Goal: Task Accomplishment & Management: Complete application form

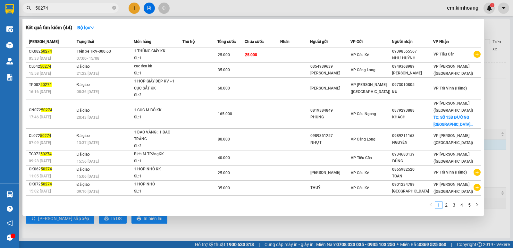
scroll to position [6, 0]
click at [145, 8] on div at bounding box center [256, 124] width 513 height 248
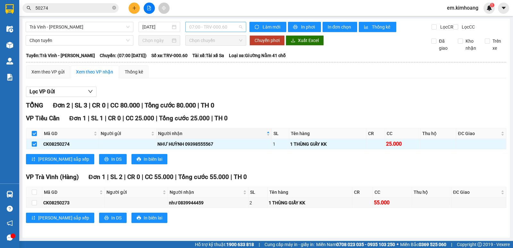
click at [214, 23] on span "07:00 - TRV-000.60" at bounding box center [215, 27] width 53 height 10
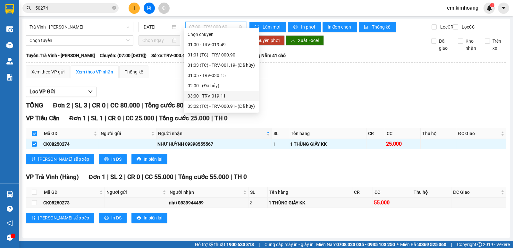
click at [205, 92] on div "03:00 - TRV-019.11" at bounding box center [220, 95] width 67 height 7
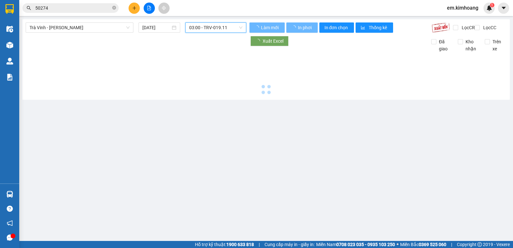
scroll to position [0, 0]
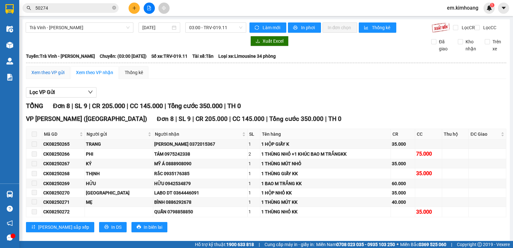
click at [53, 76] on div "Xem theo VP gửi" at bounding box center [47, 72] width 33 height 7
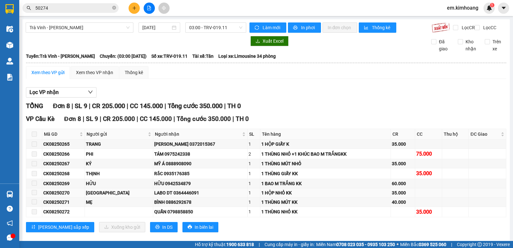
scroll to position [15, 0]
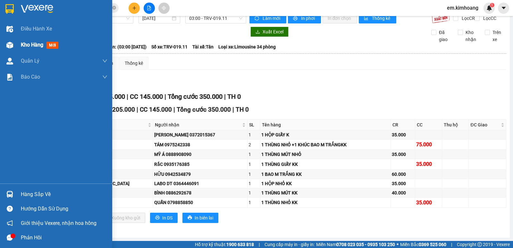
click at [39, 45] on span "Kho hàng" at bounding box center [32, 45] width 22 height 6
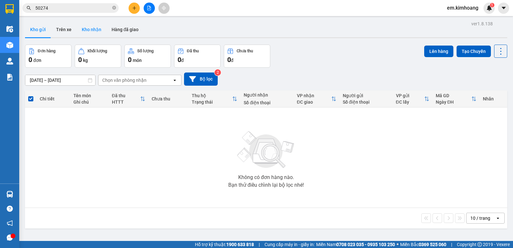
click at [80, 29] on button "Kho nhận" at bounding box center [92, 29] width 30 height 15
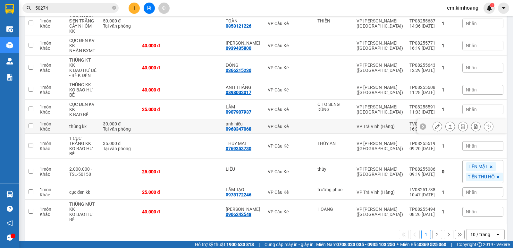
scroll to position [101, 0]
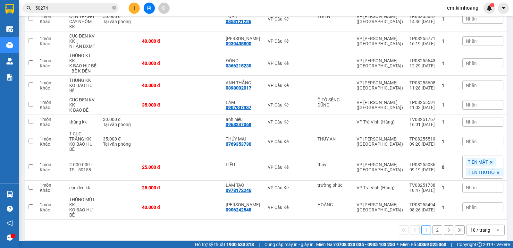
click at [474, 226] on div "10 / trang" at bounding box center [480, 229] width 20 height 6
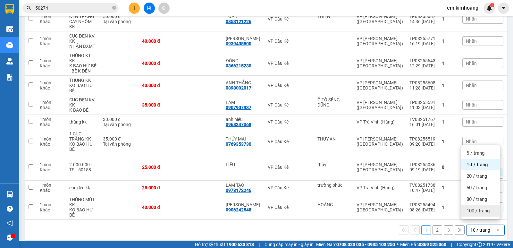
click at [472, 212] on span "100 / trang" at bounding box center [477, 210] width 23 height 6
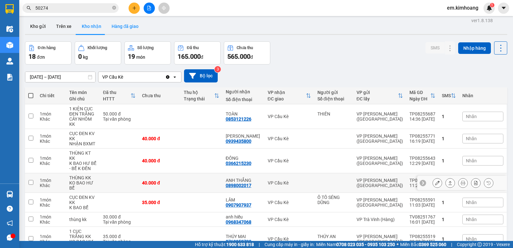
scroll to position [0, 0]
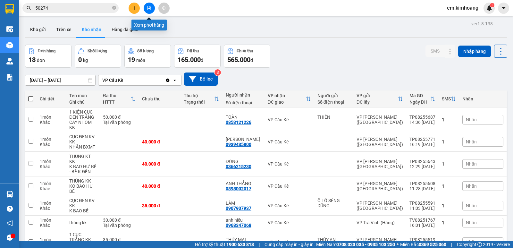
click at [146, 7] on button at bounding box center [149, 8] width 11 height 11
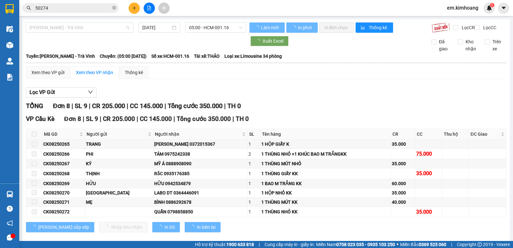
drag, startPoint x: 95, startPoint y: 26, endPoint x: 95, endPoint y: 38, distance: 12.2
click at [95, 26] on span "[PERSON_NAME] - Trà Vinh" at bounding box center [79, 28] width 100 height 10
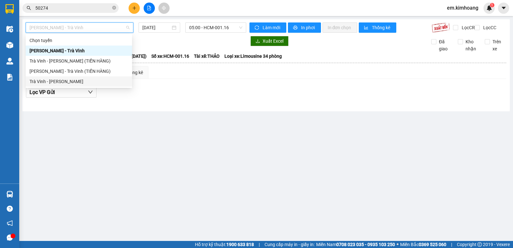
click at [106, 86] on div "Trà Vinh - [PERSON_NAME]" at bounding box center [79, 81] width 106 height 10
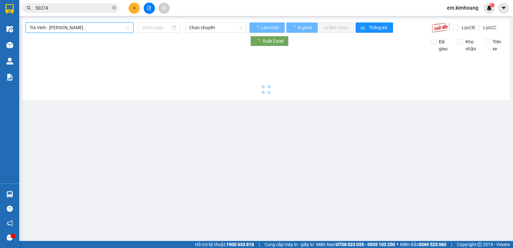
type input "[DATE]"
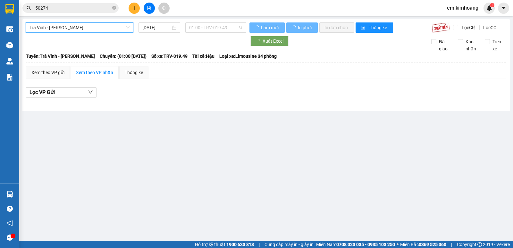
drag, startPoint x: 196, startPoint y: 27, endPoint x: 202, endPoint y: 36, distance: 11.5
click at [197, 28] on span "01:00 - TRV-019.49" at bounding box center [215, 28] width 53 height 10
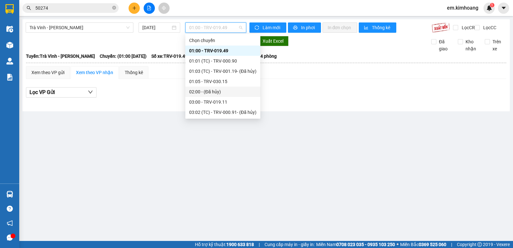
click at [207, 96] on div "02:00 - (Đã hủy)" at bounding box center [222, 91] width 75 height 10
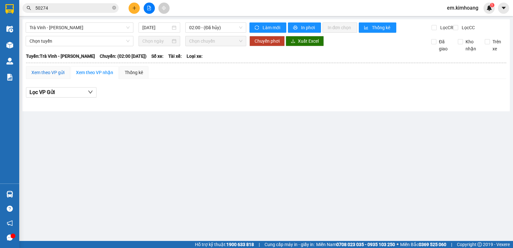
click at [54, 76] on div "Xem theo VP gửi" at bounding box center [47, 72] width 33 height 7
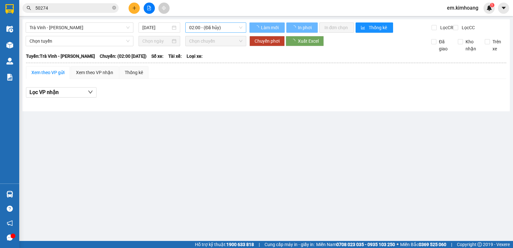
click at [222, 31] on span "02:00 - (Đã hủy)" at bounding box center [215, 28] width 53 height 10
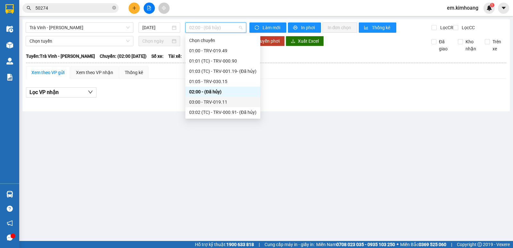
click at [210, 104] on div "03:00 - TRV-019.11" at bounding box center [222, 101] width 67 height 7
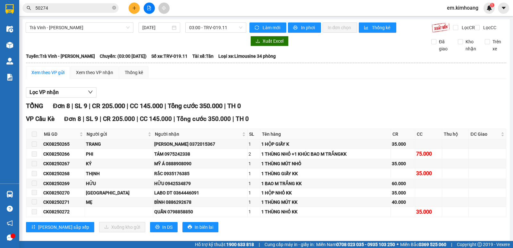
click at [51, 74] on div "Xem theo VP gửi" at bounding box center [48, 72] width 44 height 13
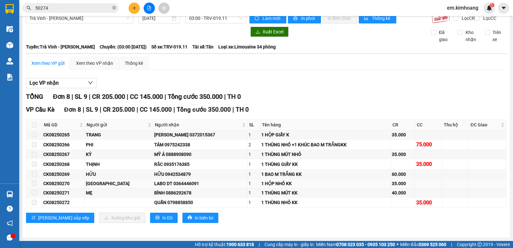
scroll to position [15, 0]
click at [133, 9] on icon "plus" at bounding box center [134, 8] width 4 height 4
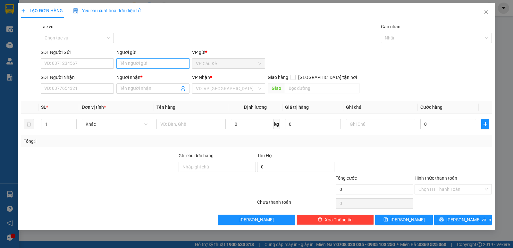
click at [145, 64] on input "Người gửi" at bounding box center [152, 63] width 73 height 10
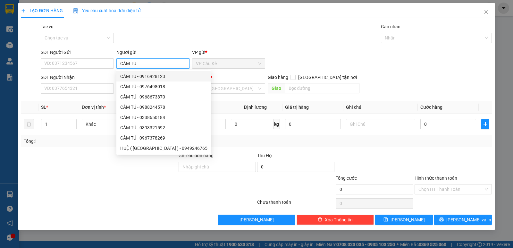
type input "CẨM TÚ"
click at [94, 74] on div "SĐT Người Nhận" at bounding box center [77, 77] width 73 height 7
click at [94, 83] on input "SĐT Người Nhận" at bounding box center [77, 88] width 73 height 10
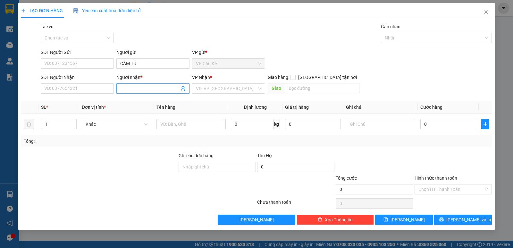
click at [136, 92] on input "Người nhận *" at bounding box center [149, 88] width 59 height 7
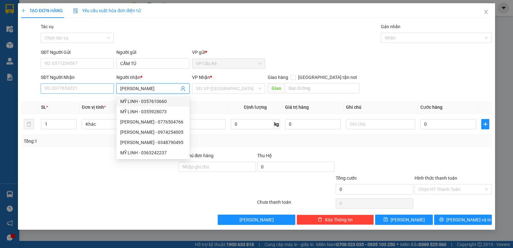
type input "[PERSON_NAME]"
click at [94, 88] on input "SĐT Người Nhận" at bounding box center [77, 88] width 73 height 10
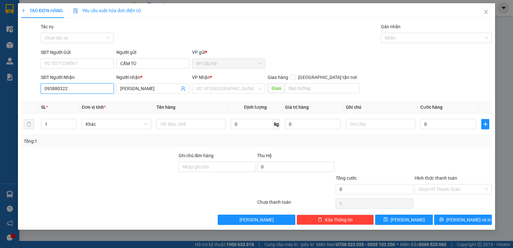
type input "0938803224"
drag, startPoint x: 96, startPoint y: 101, endPoint x: 112, endPoint y: 109, distance: 18.2
click at [98, 102] on div "0938803224 - [GEOGRAPHIC_DATA]" at bounding box center [81, 101] width 72 height 7
type input "[PERSON_NAME]"
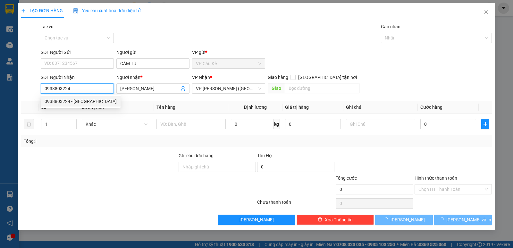
type input "40.000"
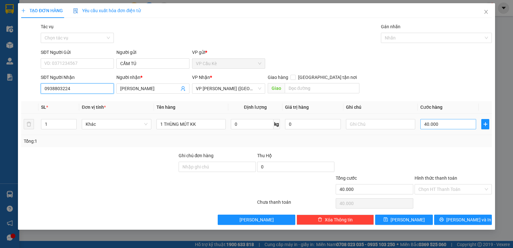
type input "0938803224"
click at [456, 127] on input "40.000" at bounding box center [448, 124] width 56 height 10
type input "0\"
type input "0"
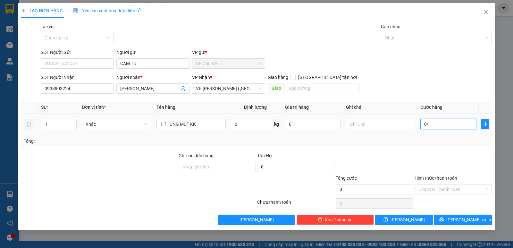
type input "0"
type input "3"
type input "035"
type input "35"
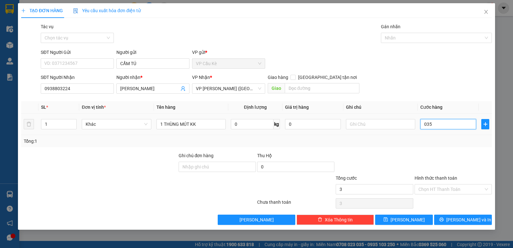
type input "35"
type input "035"
type input "35.000"
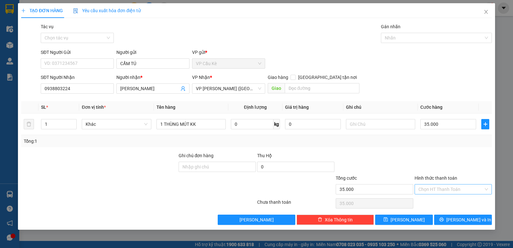
click at [466, 187] on input "Hình thức thanh toán" at bounding box center [450, 189] width 65 height 10
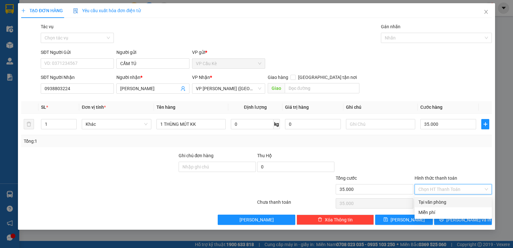
click at [456, 202] on div "Tại văn phòng" at bounding box center [453, 201] width 70 height 7
type input "0"
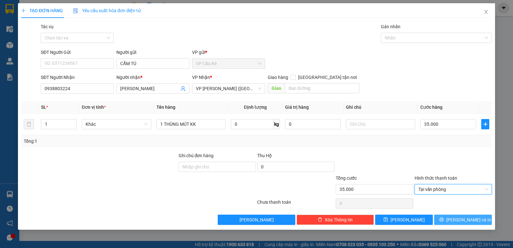
click at [457, 219] on span "[PERSON_NAME] và In" at bounding box center [468, 219] width 45 height 7
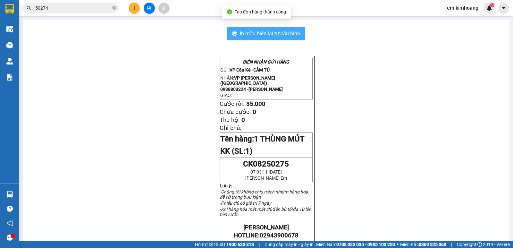
click at [253, 32] on span "In mẫu biên lai tự cấu hình" at bounding box center [270, 33] width 60 height 8
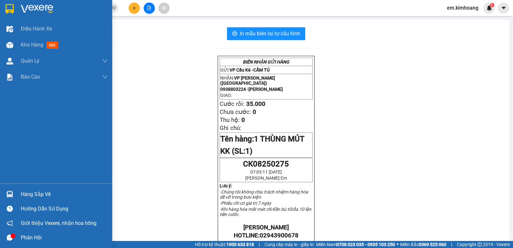
click at [40, 191] on div "Hàng sắp về" at bounding box center [64, 194] width 86 height 10
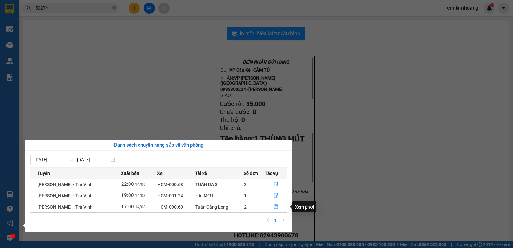
click at [276, 207] on icon "file-done" at bounding box center [276, 206] width 4 height 4
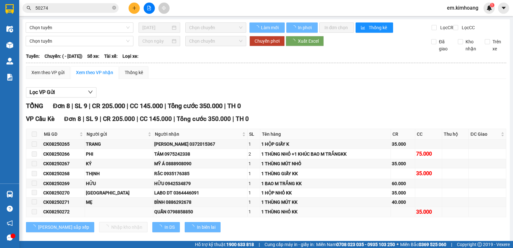
scroll to position [15, 0]
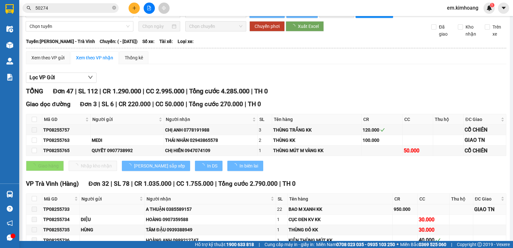
type input "[DATE]"
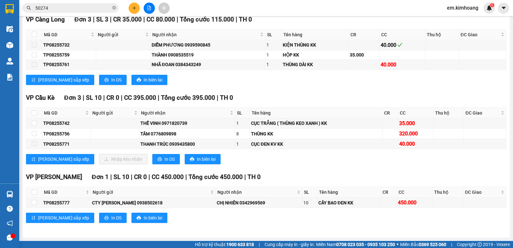
scroll to position [805, 0]
click at [33, 122] on input "checkbox" at bounding box center [34, 122] width 5 height 5
checkbox input "true"
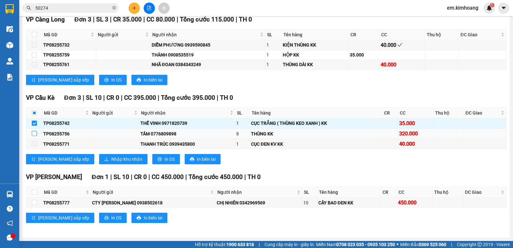
click at [32, 134] on input "checkbox" at bounding box center [34, 133] width 5 height 5
checkbox input "true"
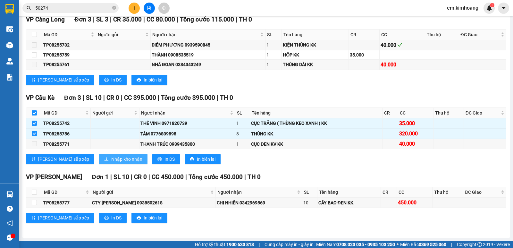
click at [111, 160] on span "Nhập kho nhận" at bounding box center [126, 158] width 31 height 7
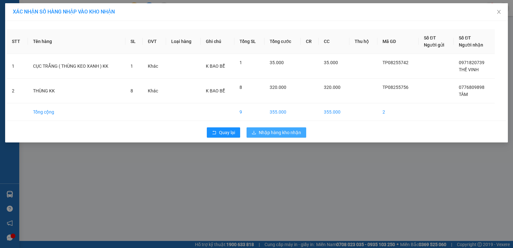
click at [277, 132] on span "Nhập hàng kho nhận" at bounding box center [280, 132] width 42 height 7
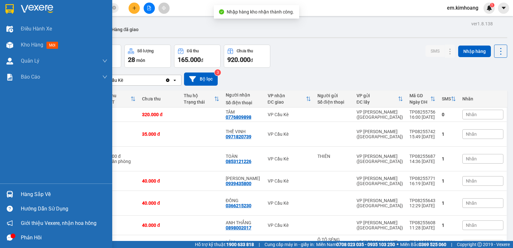
drag, startPoint x: 31, startPoint y: 192, endPoint x: 101, endPoint y: 192, distance: 69.8
click at [34, 192] on div "Hàng sắp về" at bounding box center [64, 194] width 86 height 10
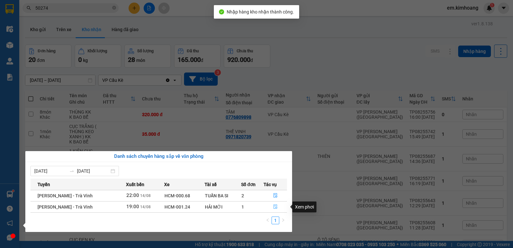
click at [274, 205] on icon "file-done" at bounding box center [275, 206] width 4 height 4
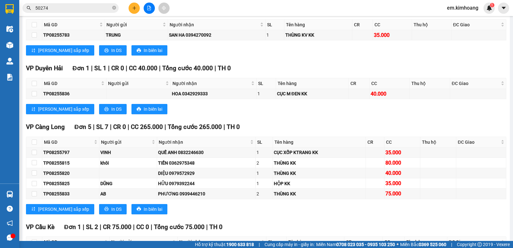
scroll to position [952, 0]
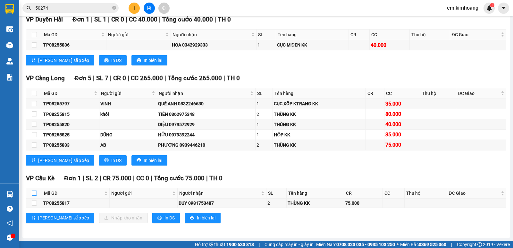
click at [33, 193] on input "checkbox" at bounding box center [34, 192] width 5 height 5
checkbox input "true"
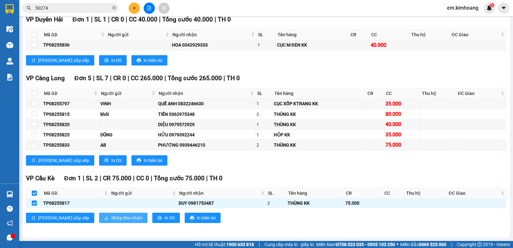
click at [111, 217] on span "Nhập kho nhận" at bounding box center [126, 217] width 31 height 7
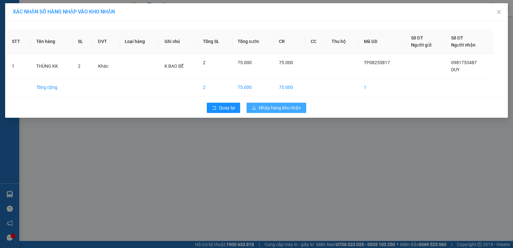
click at [282, 105] on span "Nhập hàng kho nhận" at bounding box center [280, 107] width 42 height 7
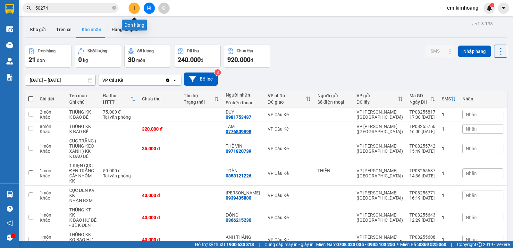
click at [136, 5] on button at bounding box center [133, 8] width 11 height 11
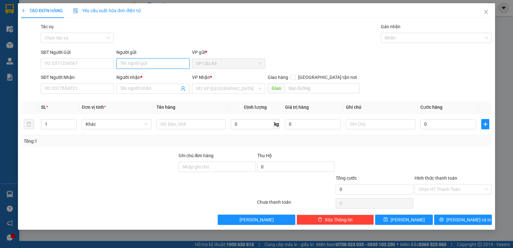
click at [183, 62] on input "Người gửi" at bounding box center [152, 63] width 73 height 10
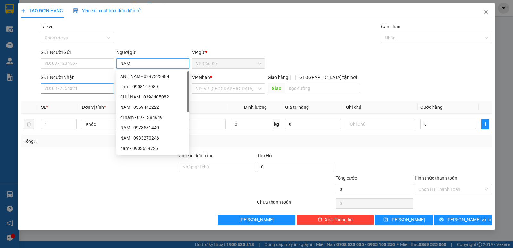
type input "NAM"
click at [89, 89] on input "SĐT Người Nhận" at bounding box center [77, 88] width 73 height 10
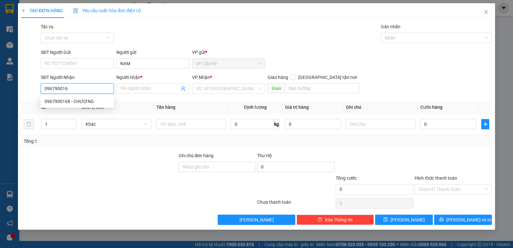
type input "0967900168"
click at [104, 101] on div "0967900168 - CHƯƠNG" at bounding box center [77, 101] width 65 height 7
type input "CHƯƠNG"
type input "40.000"
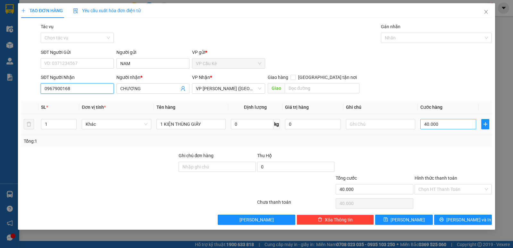
type input "0967900168"
click at [457, 124] on input "40.000" at bounding box center [448, 124] width 56 height 10
type input "0"
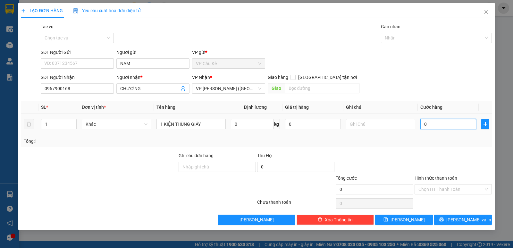
type input "4"
type input "04"
type input "40"
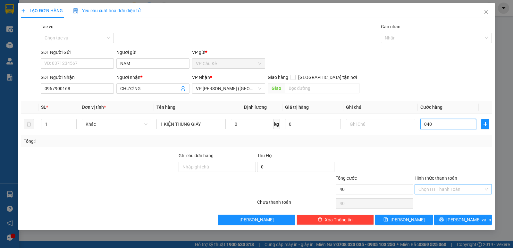
type input "040"
type input "40.000"
drag, startPoint x: 456, startPoint y: 191, endPoint x: 459, endPoint y: 206, distance: 15.0
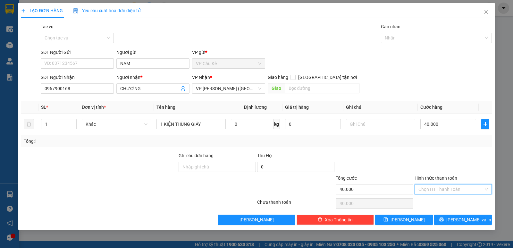
click at [457, 192] on input "Hình thức thanh toán" at bounding box center [450, 189] width 65 height 10
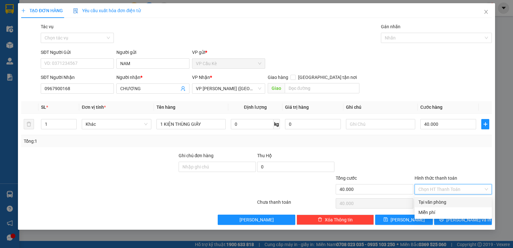
click at [459, 205] on div "Tại văn phòng" at bounding box center [452, 202] width 77 height 10
type input "0"
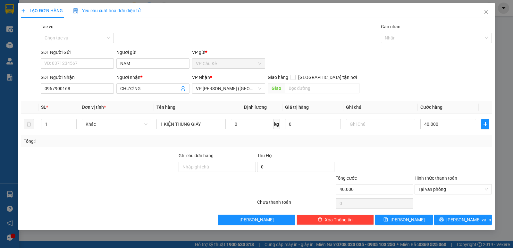
click at [459, 203] on div at bounding box center [453, 203] width 78 height 13
click at [460, 219] on span "[PERSON_NAME] và In" at bounding box center [468, 219] width 45 height 7
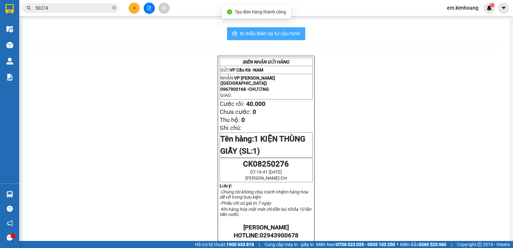
click at [280, 32] on span "In mẫu biên lai tự cấu hình" at bounding box center [270, 33] width 60 height 8
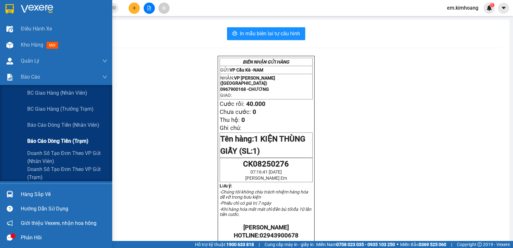
click at [45, 143] on span "Báo cáo dòng tiền (trạm)" at bounding box center [57, 141] width 61 height 8
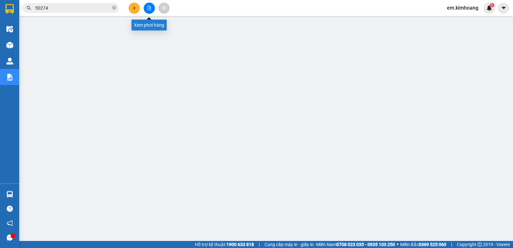
click at [149, 11] on button at bounding box center [149, 8] width 11 height 11
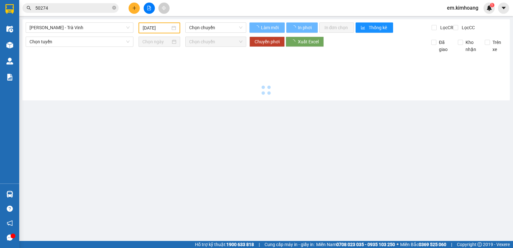
type input "[DATE]"
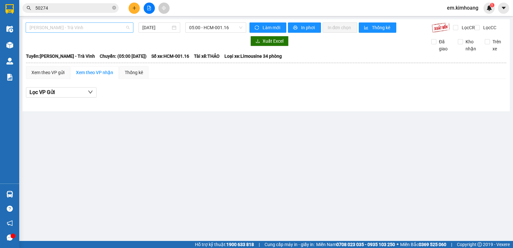
click at [72, 30] on span "[PERSON_NAME] - Trà Vinh" at bounding box center [79, 28] width 100 height 10
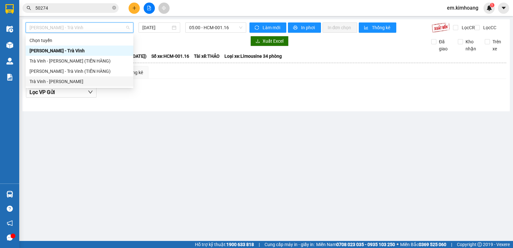
click at [83, 78] on div "Trà Vinh - [PERSON_NAME]" at bounding box center [79, 81] width 100 height 7
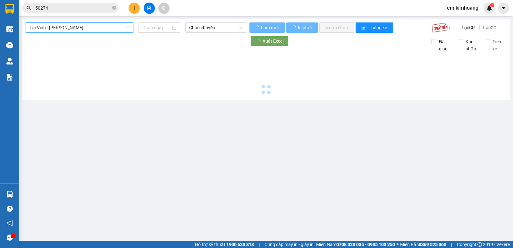
type input "[DATE]"
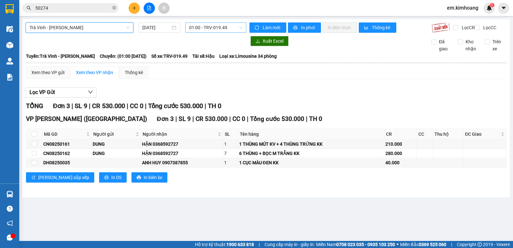
click at [215, 24] on span "01:00 - TRV-019.49" at bounding box center [215, 28] width 53 height 10
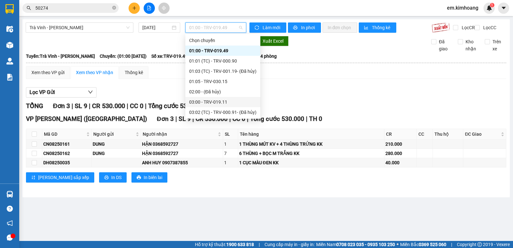
click at [206, 99] on div "03:00 - TRV-019.11" at bounding box center [222, 101] width 67 height 7
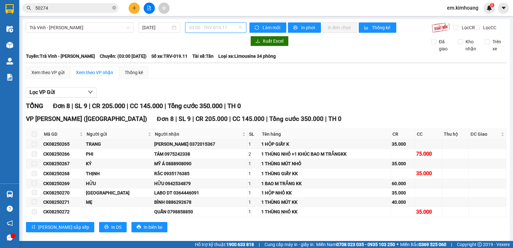
drag, startPoint x: 205, startPoint y: 28, endPoint x: 204, endPoint y: 61, distance: 32.4
click at [205, 31] on span "03:00 - TRV-019.11" at bounding box center [215, 28] width 53 height 10
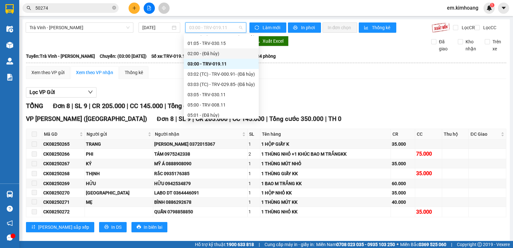
scroll to position [64, 0]
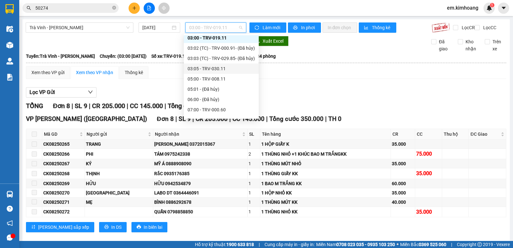
click at [236, 69] on div "03:05 - TRV-030.11" at bounding box center [220, 68] width 67 height 7
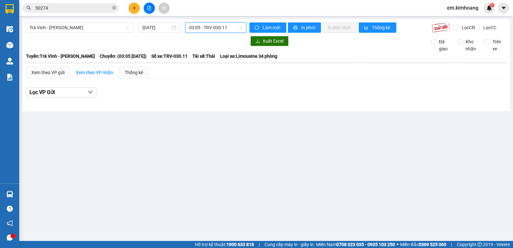
click at [220, 26] on span "03:05 - TRV-030.11" at bounding box center [215, 28] width 53 height 10
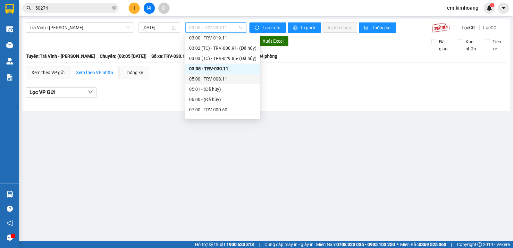
click at [233, 78] on div "05:00 - TRV-008.11" at bounding box center [222, 78] width 67 height 7
click at [206, 31] on span "05:00 - TRV-008.11" at bounding box center [215, 28] width 53 height 10
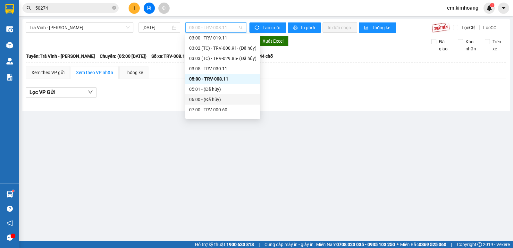
scroll to position [96, 0]
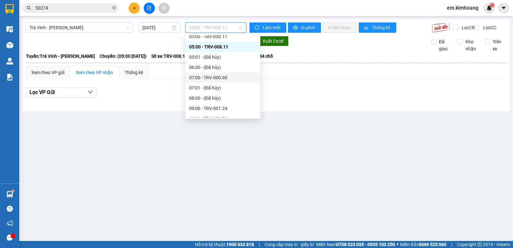
click at [231, 81] on div "07:00 - TRV-000.60" at bounding box center [222, 77] width 75 height 10
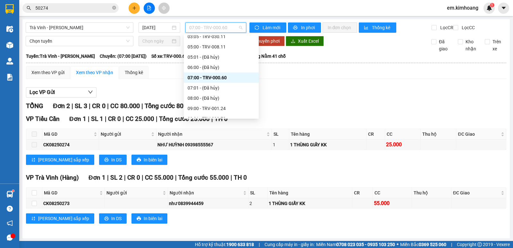
click at [219, 30] on span "07:00 - TRV-000.60" at bounding box center [215, 28] width 53 height 10
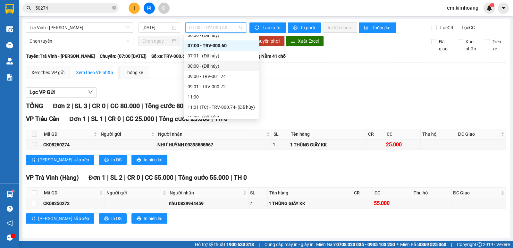
drag, startPoint x: 226, startPoint y: 65, endPoint x: 227, endPoint y: 69, distance: 4.2
click at [227, 69] on div "08:00 - (Đã hủy)" at bounding box center [220, 65] width 67 height 7
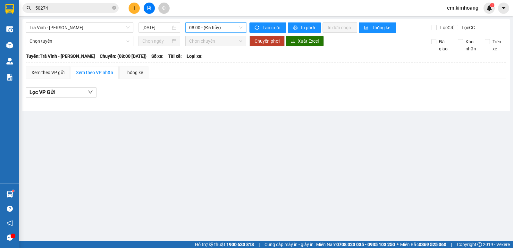
drag, startPoint x: 226, startPoint y: 25, endPoint x: 226, endPoint y: 29, distance: 3.5
click at [226, 26] on span "08:00 - (Đã hủy)" at bounding box center [215, 28] width 53 height 10
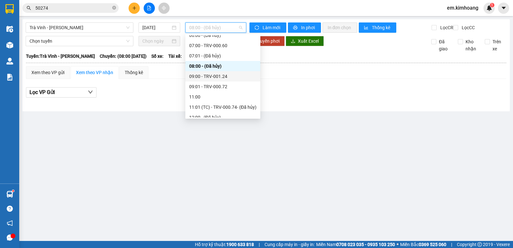
click at [237, 75] on div "09:00 - TRV-001.24" at bounding box center [222, 76] width 67 height 7
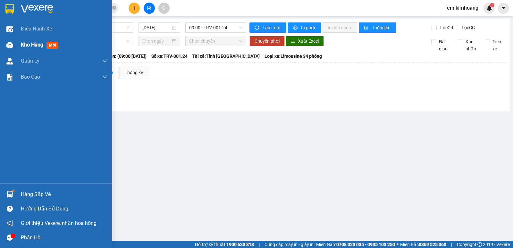
click at [30, 43] on span "Kho hàng" at bounding box center [32, 45] width 22 height 6
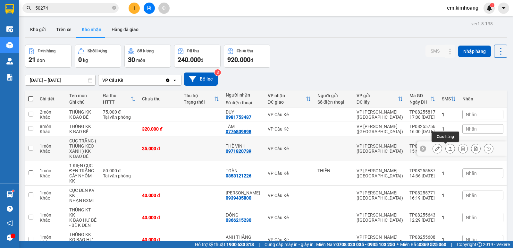
click at [448, 147] on icon at bounding box center [450, 148] width 4 height 4
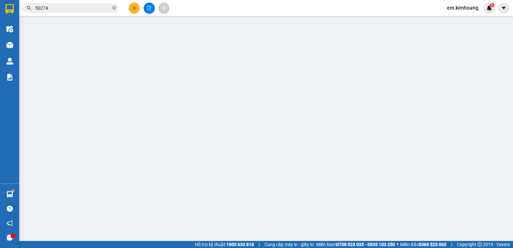
type input "0971820739"
type input "THẾ VINH"
type input "35.000"
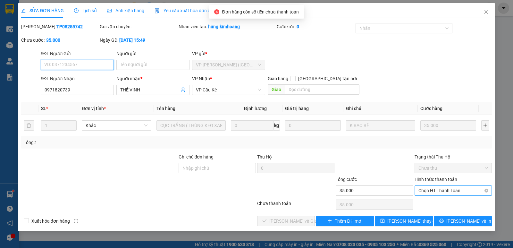
click at [440, 190] on span "Chọn HT Thanh Toán" at bounding box center [453, 190] width 70 height 10
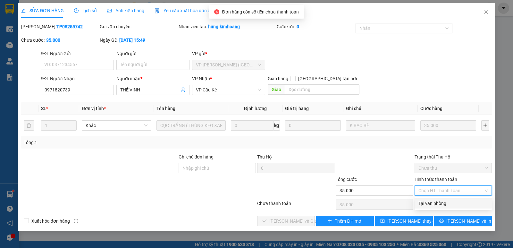
click at [433, 202] on div "Tại văn phòng" at bounding box center [453, 203] width 70 height 7
type input "0"
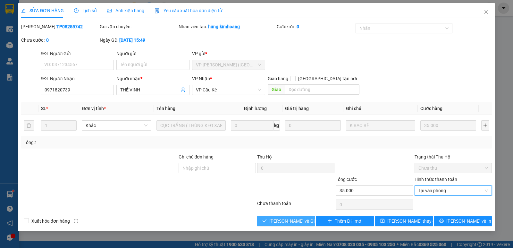
click at [284, 218] on span "[PERSON_NAME] và Giao hàng" at bounding box center [300, 220] width 62 height 7
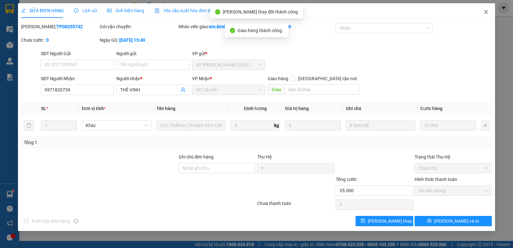
click at [485, 11] on icon "close" at bounding box center [485, 11] width 5 height 5
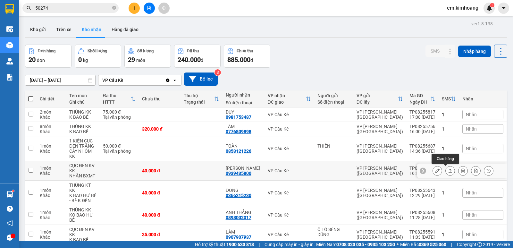
click at [448, 172] on icon at bounding box center [450, 170] width 4 height 4
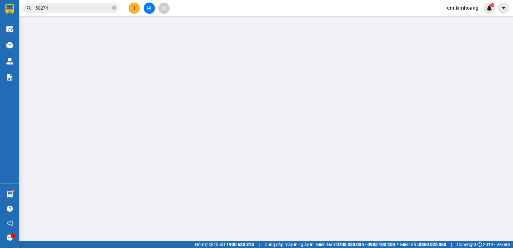
type input "0939435800"
type input "[PERSON_NAME]"
type input "40.000"
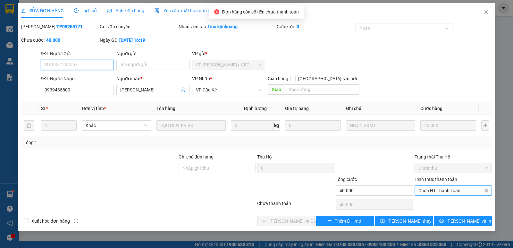
click at [451, 191] on span "Chọn HT Thanh Toán" at bounding box center [453, 190] width 70 height 10
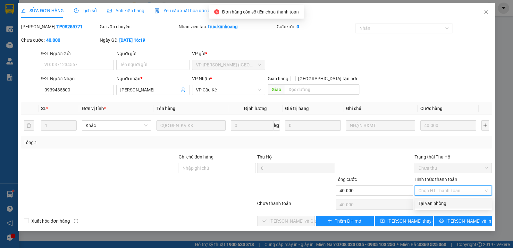
click at [453, 202] on div "Tại văn phòng" at bounding box center [453, 203] width 70 height 7
type input "0"
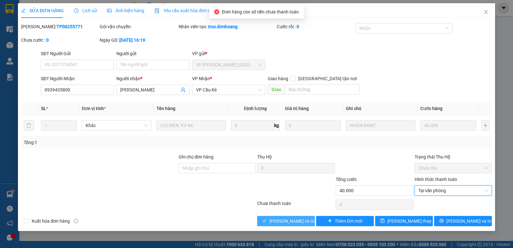
click at [298, 220] on span "[PERSON_NAME] và Giao hàng" at bounding box center [300, 220] width 62 height 7
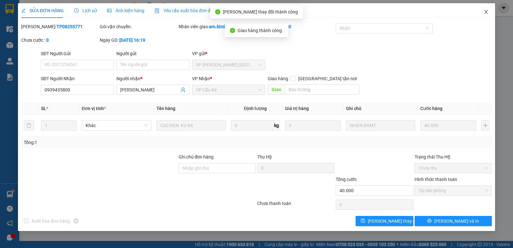
click at [486, 11] on icon "close" at bounding box center [485, 11] width 5 height 5
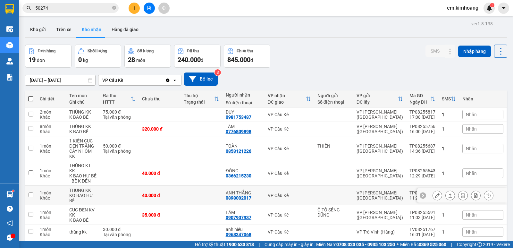
scroll to position [32, 0]
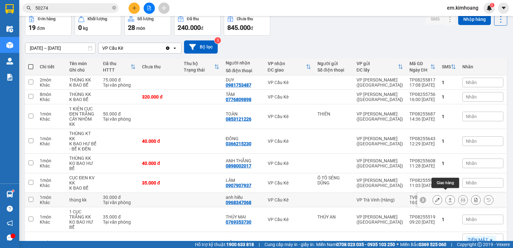
click at [448, 197] on icon at bounding box center [450, 199] width 4 height 4
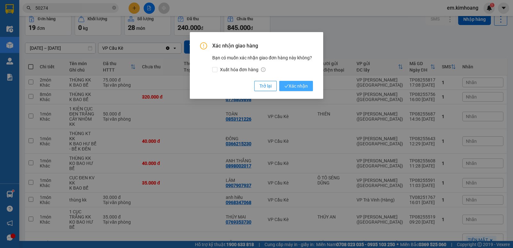
click at [300, 88] on span "Xác nhận" at bounding box center [295, 85] width 23 height 7
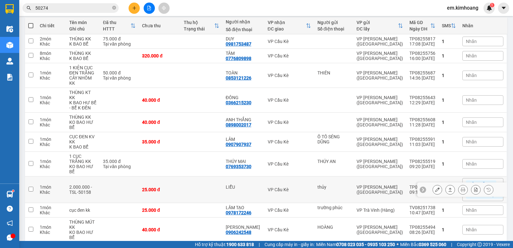
scroll to position [96, 0]
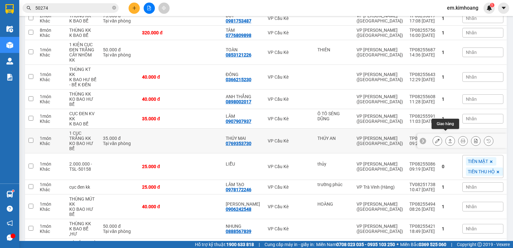
click at [448, 138] on icon at bounding box center [450, 140] width 4 height 4
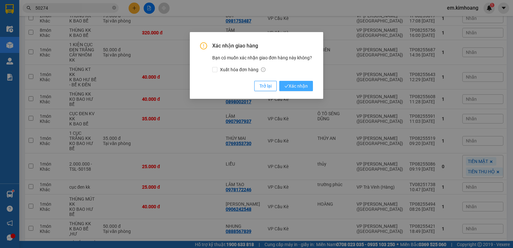
click at [286, 85] on icon "check" at bounding box center [286, 86] width 4 height 4
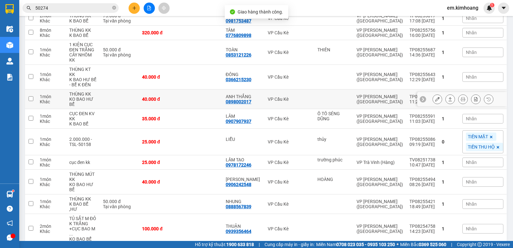
scroll to position [128, 0]
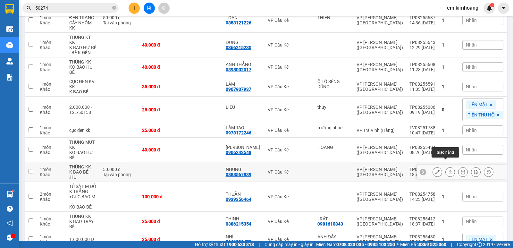
click at [448, 169] on icon at bounding box center [450, 171] width 4 height 4
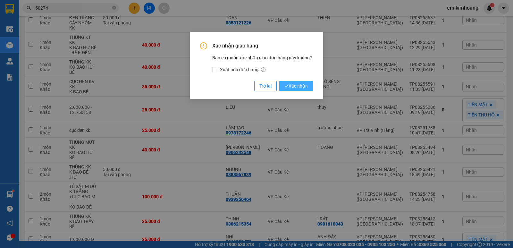
click at [295, 84] on span "Xác nhận" at bounding box center [295, 85] width 23 height 7
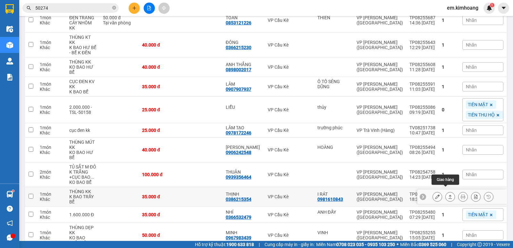
click at [448, 194] on icon at bounding box center [450, 196] width 4 height 4
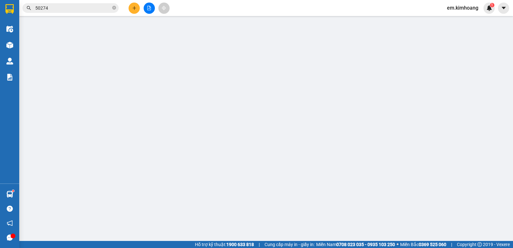
type input "0981610843"
type input "I RÁT"
type input "0386215354"
type input "THỊNH"
type input "35.000"
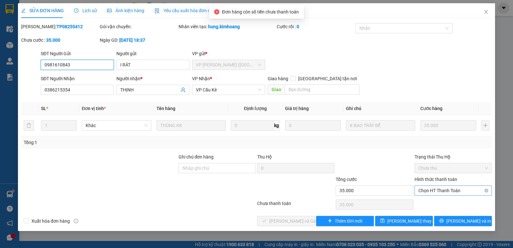
click at [431, 189] on span "Chọn HT Thanh Toán" at bounding box center [453, 190] width 70 height 10
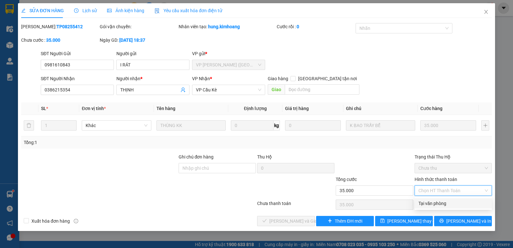
click at [426, 202] on div "Tại văn phòng" at bounding box center [453, 203] width 70 height 7
type input "0"
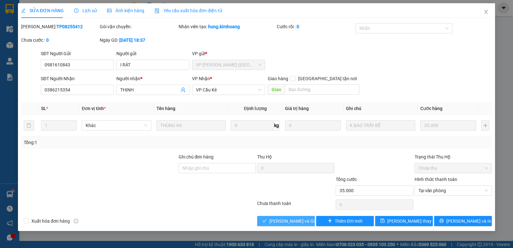
click at [295, 223] on span "[PERSON_NAME] và Giao hàng" at bounding box center [300, 220] width 62 height 7
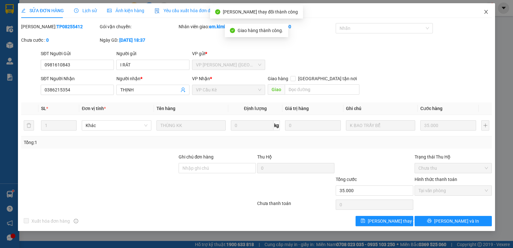
click at [486, 15] on span "Close" at bounding box center [486, 12] width 18 height 18
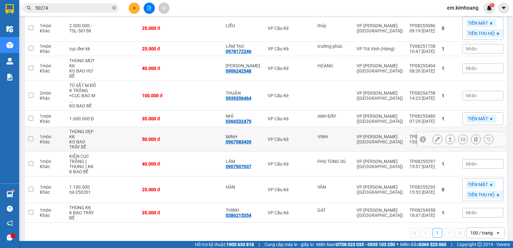
scroll to position [212, 0]
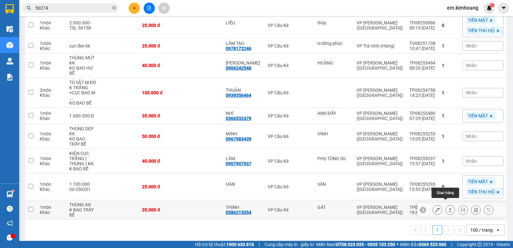
click at [448, 207] on icon at bounding box center [450, 209] width 4 height 4
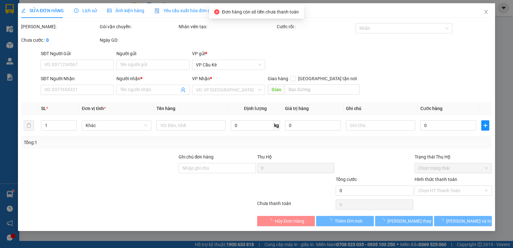
type input "GÁT"
type input "0386215354"
type input "THỊNH"
type input "35.000"
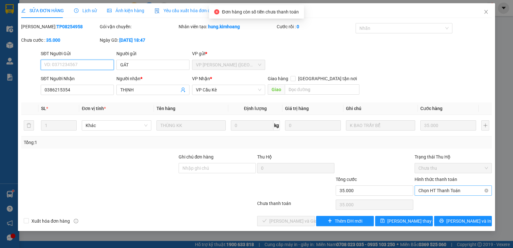
click at [430, 191] on span "Chọn HT Thanh Toán" at bounding box center [453, 190] width 70 height 10
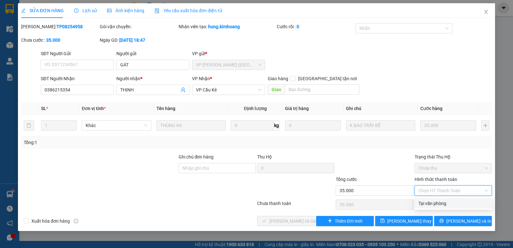
click at [438, 200] on div "Tại văn phòng" at bounding box center [453, 203] width 70 height 7
type input "0"
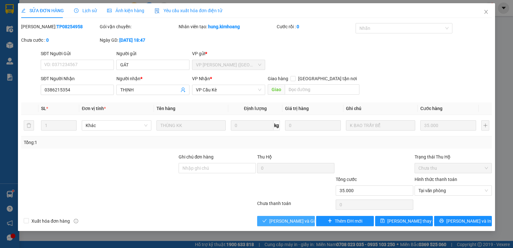
click at [309, 218] on button "[PERSON_NAME] và Giao hàng" at bounding box center [286, 221] width 58 height 10
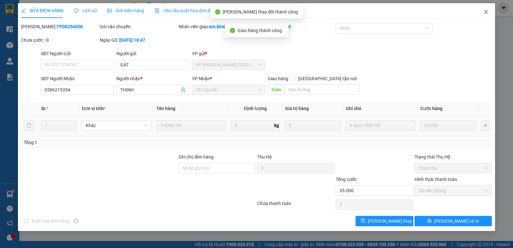
drag, startPoint x: 487, startPoint y: 11, endPoint x: 460, endPoint y: 130, distance: 122.4
click at [463, 118] on div "SỬA ĐƠN HÀNG Lịch sử Ảnh kiện hàng Yêu cầu xuất hóa đơn điện tử Total Paid Fee …" at bounding box center [256, 116] width 477 height 227
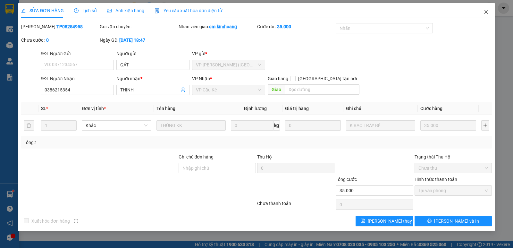
click at [488, 12] on icon "close" at bounding box center [485, 11] width 5 height 5
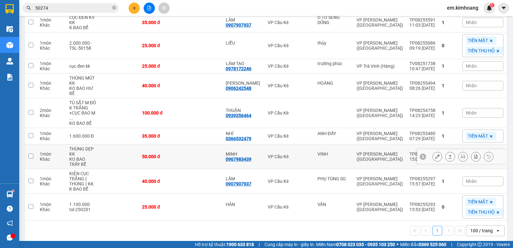
scroll to position [193, 0]
click at [448, 153] on icon at bounding box center [450, 155] width 4 height 4
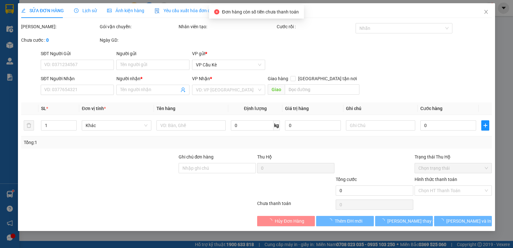
type input "VINH"
type input "0967983439"
type input "MINH"
type input "50.000"
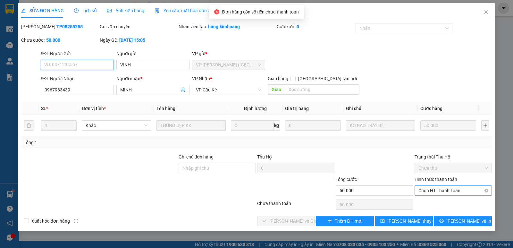
drag, startPoint x: 437, startPoint y: 188, endPoint x: 438, endPoint y: 193, distance: 5.2
click at [437, 188] on span "Chọn HT Thanh Toán" at bounding box center [453, 190] width 70 height 10
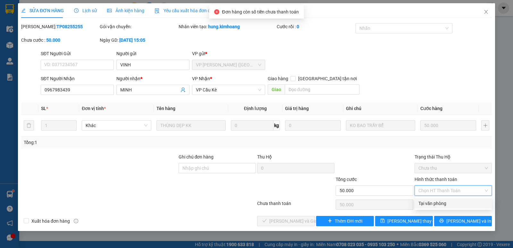
click at [436, 200] on div "Tại văn phòng" at bounding box center [453, 203] width 70 height 7
type input "0"
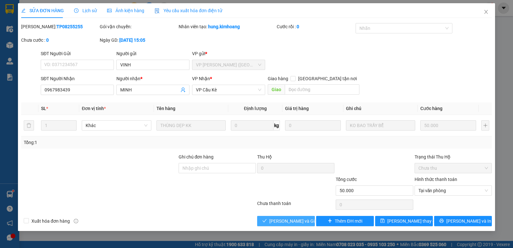
click at [300, 220] on span "[PERSON_NAME] và Giao hàng" at bounding box center [300, 220] width 62 height 7
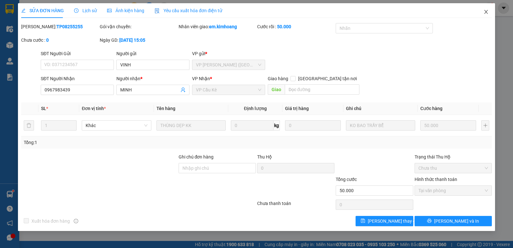
click at [485, 11] on icon "close" at bounding box center [485, 11] width 5 height 5
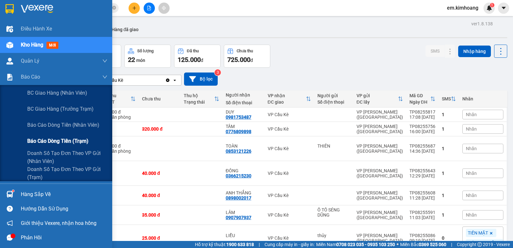
click at [57, 143] on span "Báo cáo dòng tiền (trạm)" at bounding box center [57, 141] width 61 height 8
